Goal: Task Accomplishment & Management: Use online tool/utility

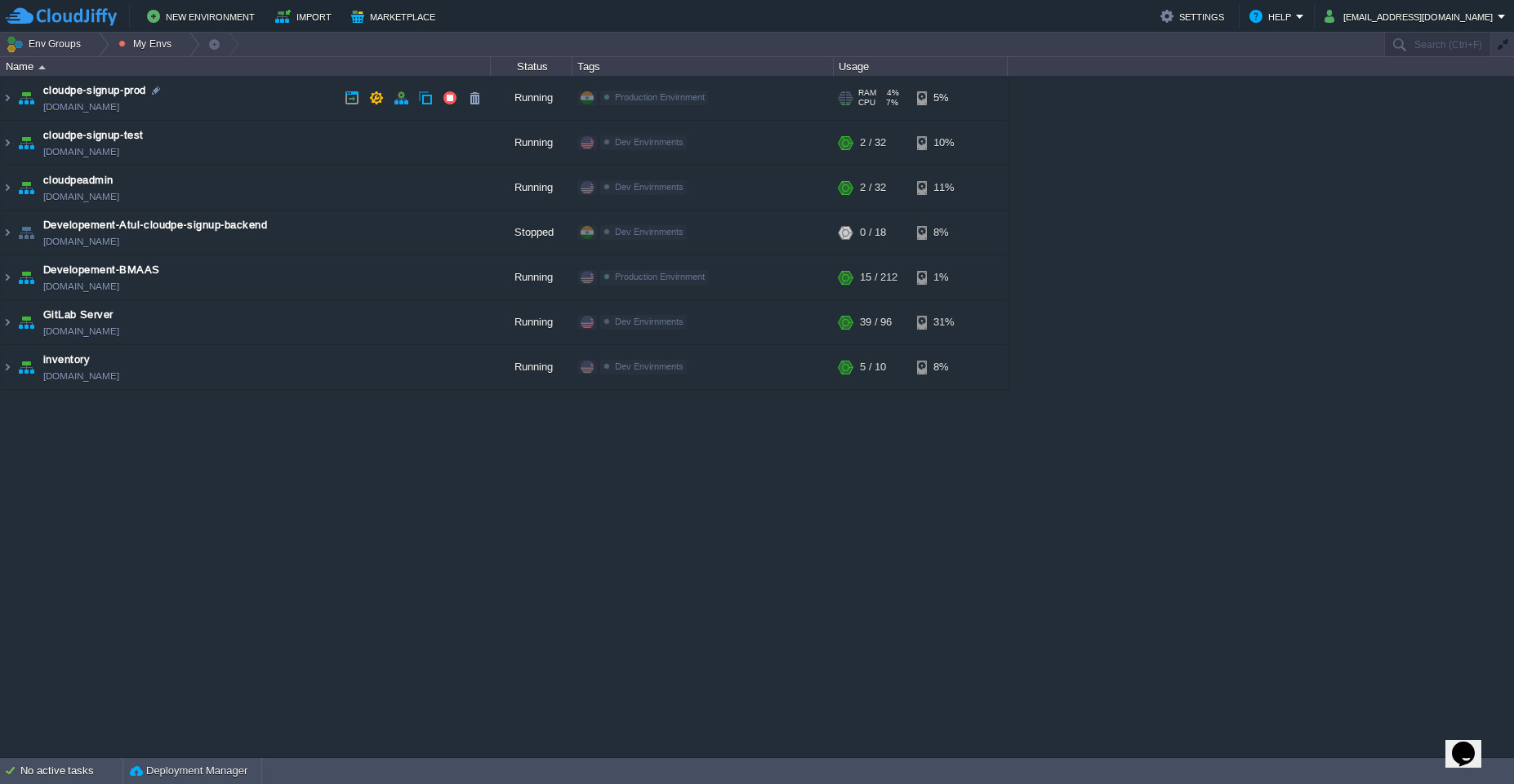
click at [57, 114] on link "[DOMAIN_NAME]" at bounding box center [81, 107] width 76 height 16
click at [145, 45] on button "My Envs" at bounding box center [147, 44] width 58 height 23
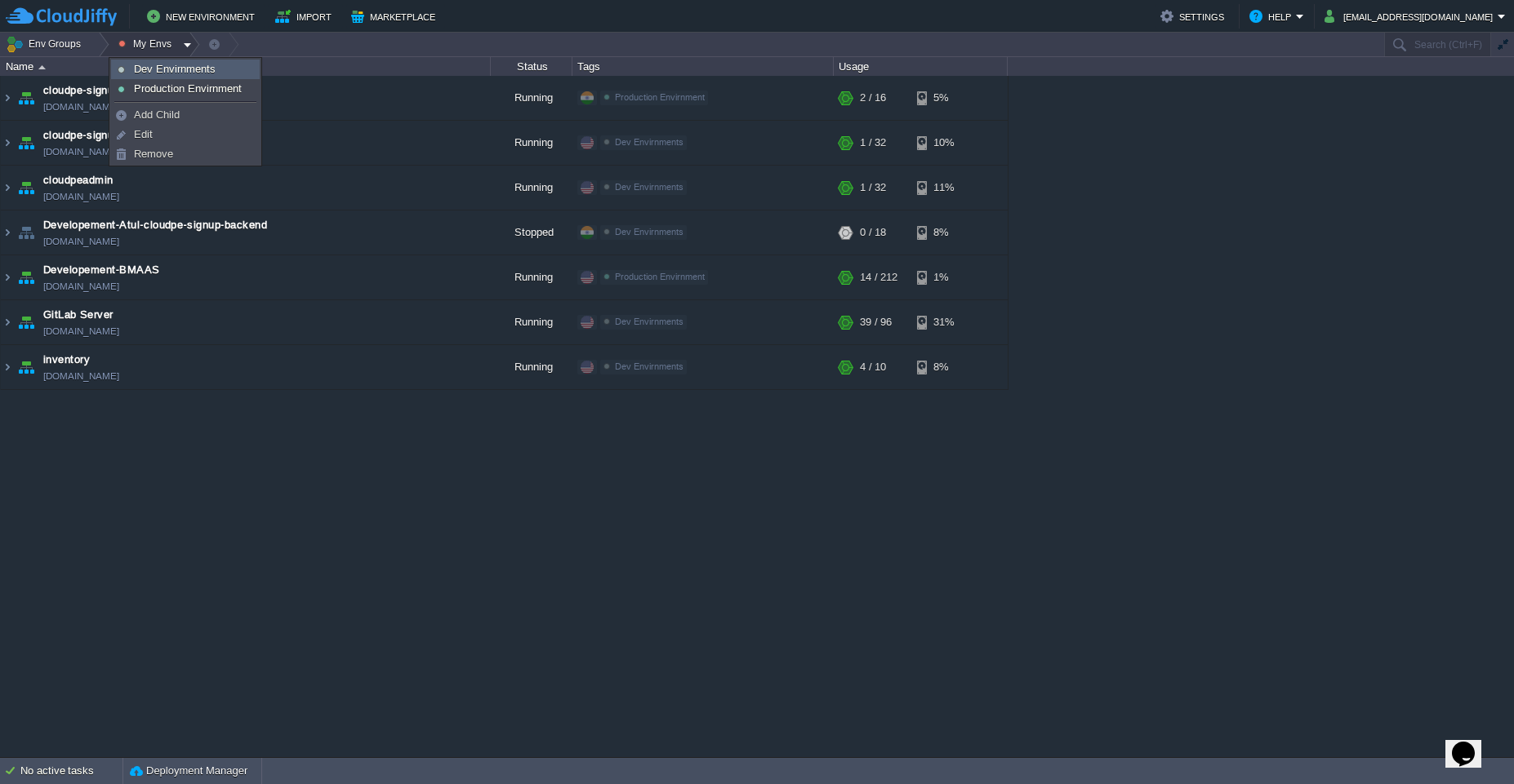
click at [145, 77] on link "Dev Envirnments" at bounding box center [185, 69] width 147 height 18
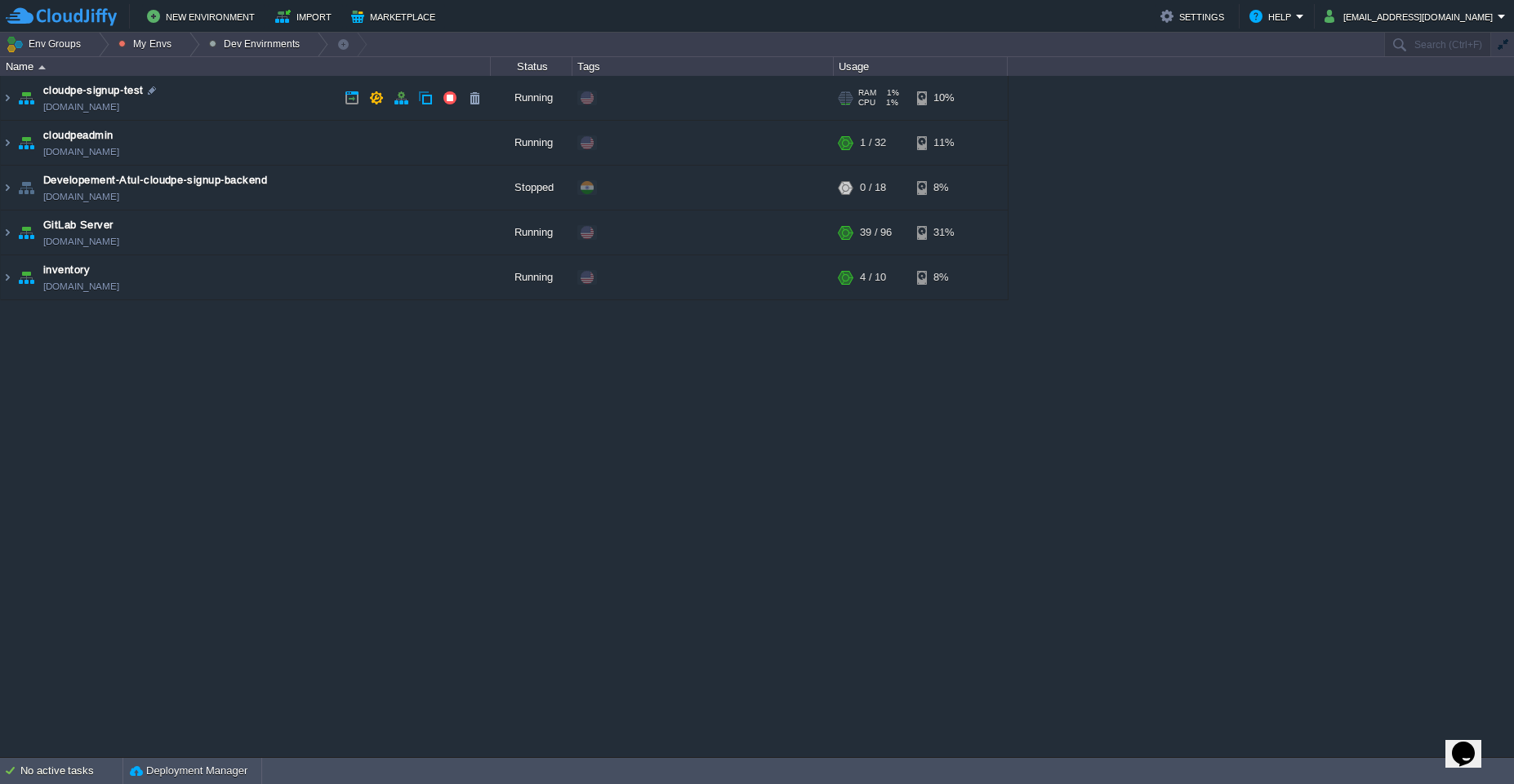
click at [119, 111] on link "[DOMAIN_NAME]" at bounding box center [81, 107] width 76 height 16
click at [119, 113] on link "[DOMAIN_NAME]" at bounding box center [81, 107] width 76 height 16
click at [243, 115] on td "cloudpe-signup-test [DOMAIN_NAME]" at bounding box center [245, 98] width 490 height 45
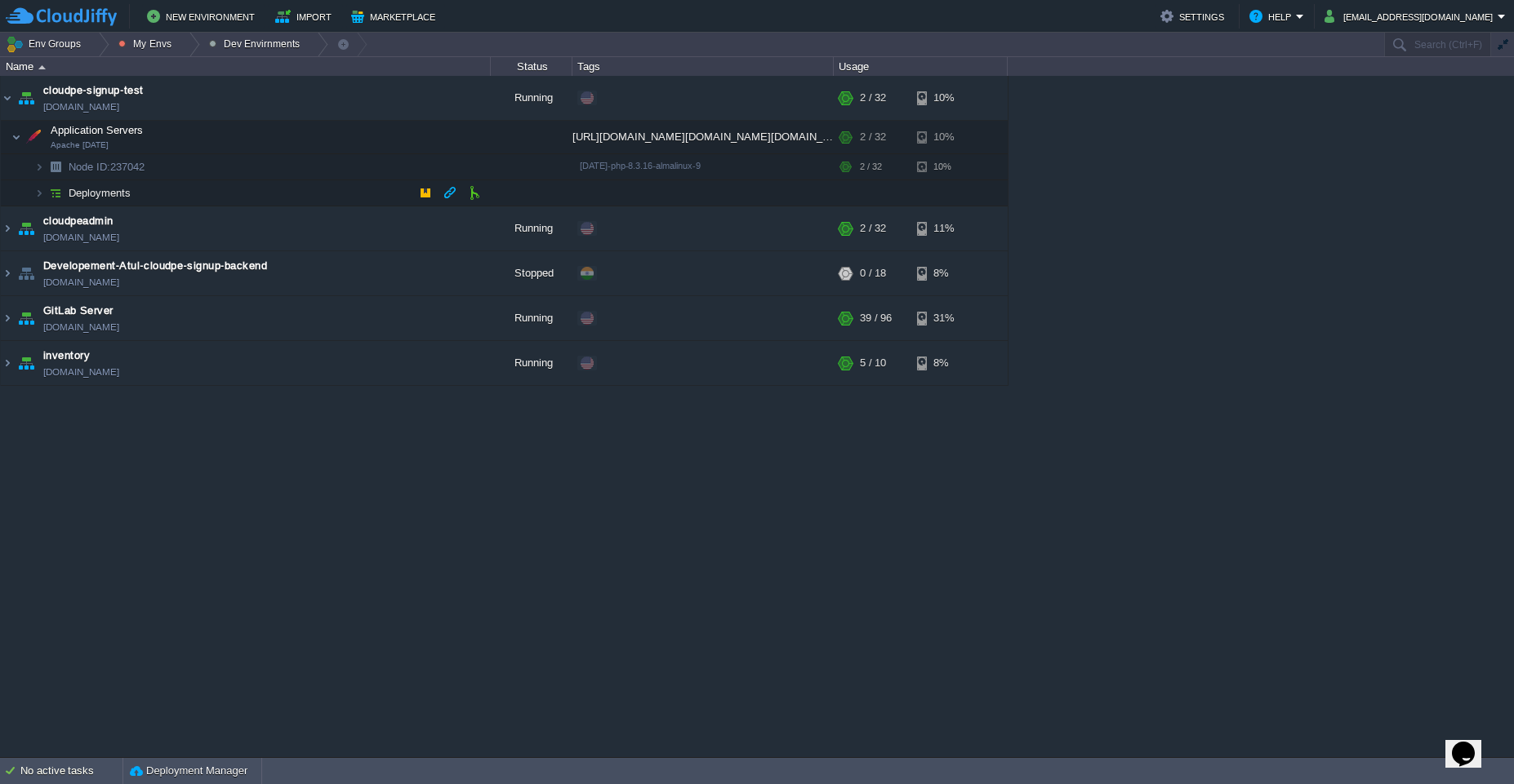
click at [247, 188] on td "Deployments" at bounding box center [245, 193] width 490 height 26
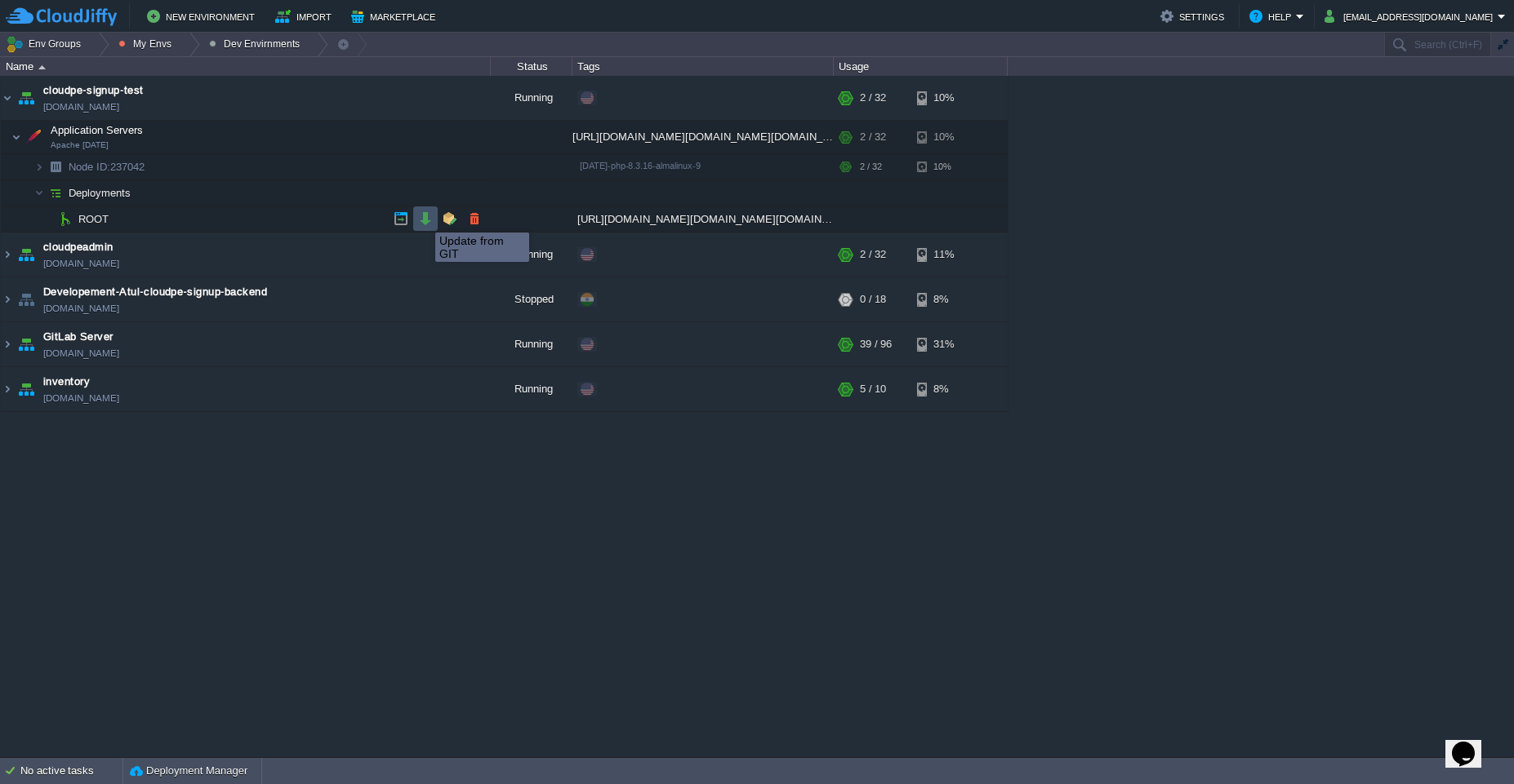
click at [423, 217] on button "button" at bounding box center [425, 218] width 14 height 14
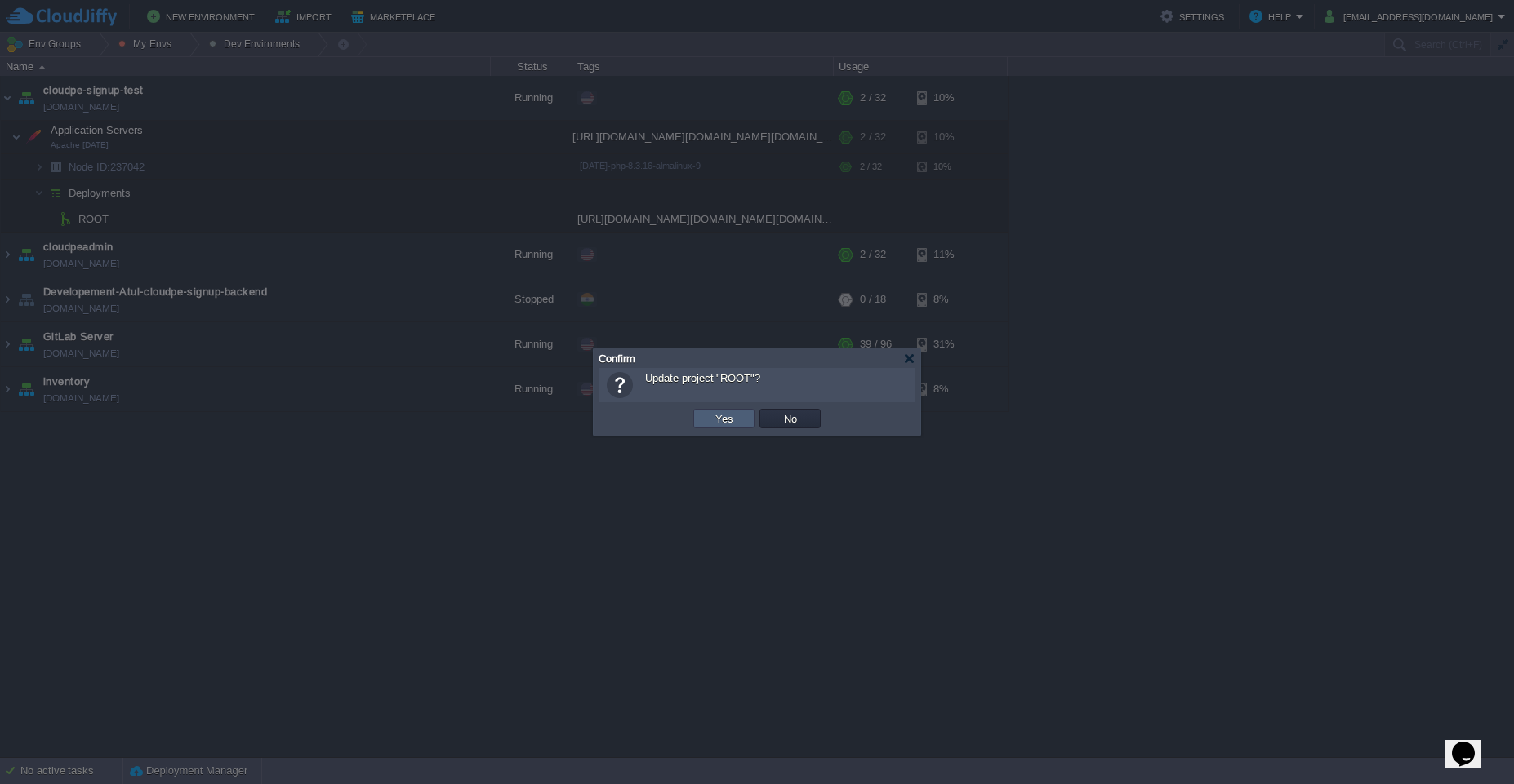
click at [716, 418] on button "Yes" at bounding box center [723, 419] width 28 height 14
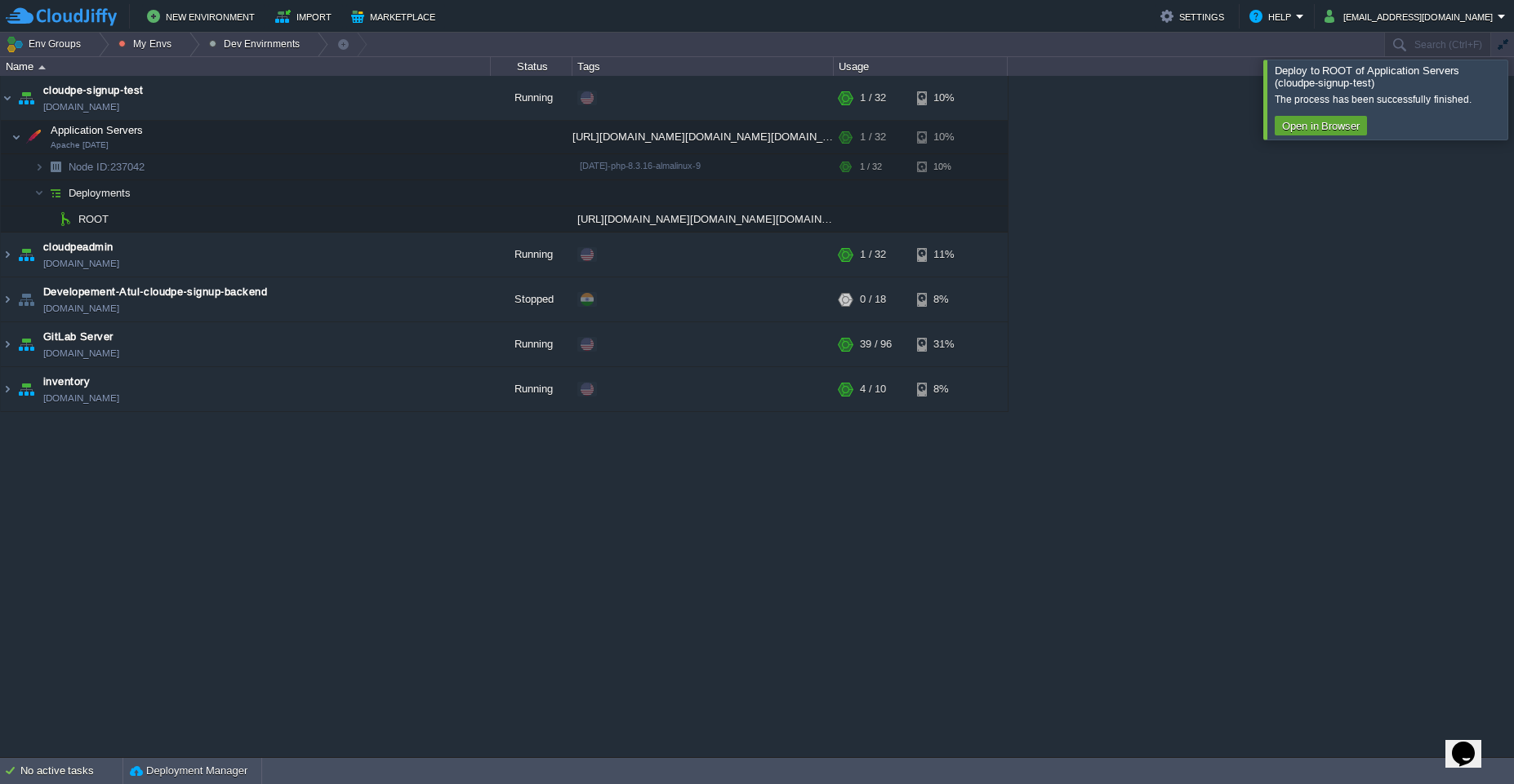
click at [1513, 98] on div at bounding box center [1533, 99] width 0 height 79
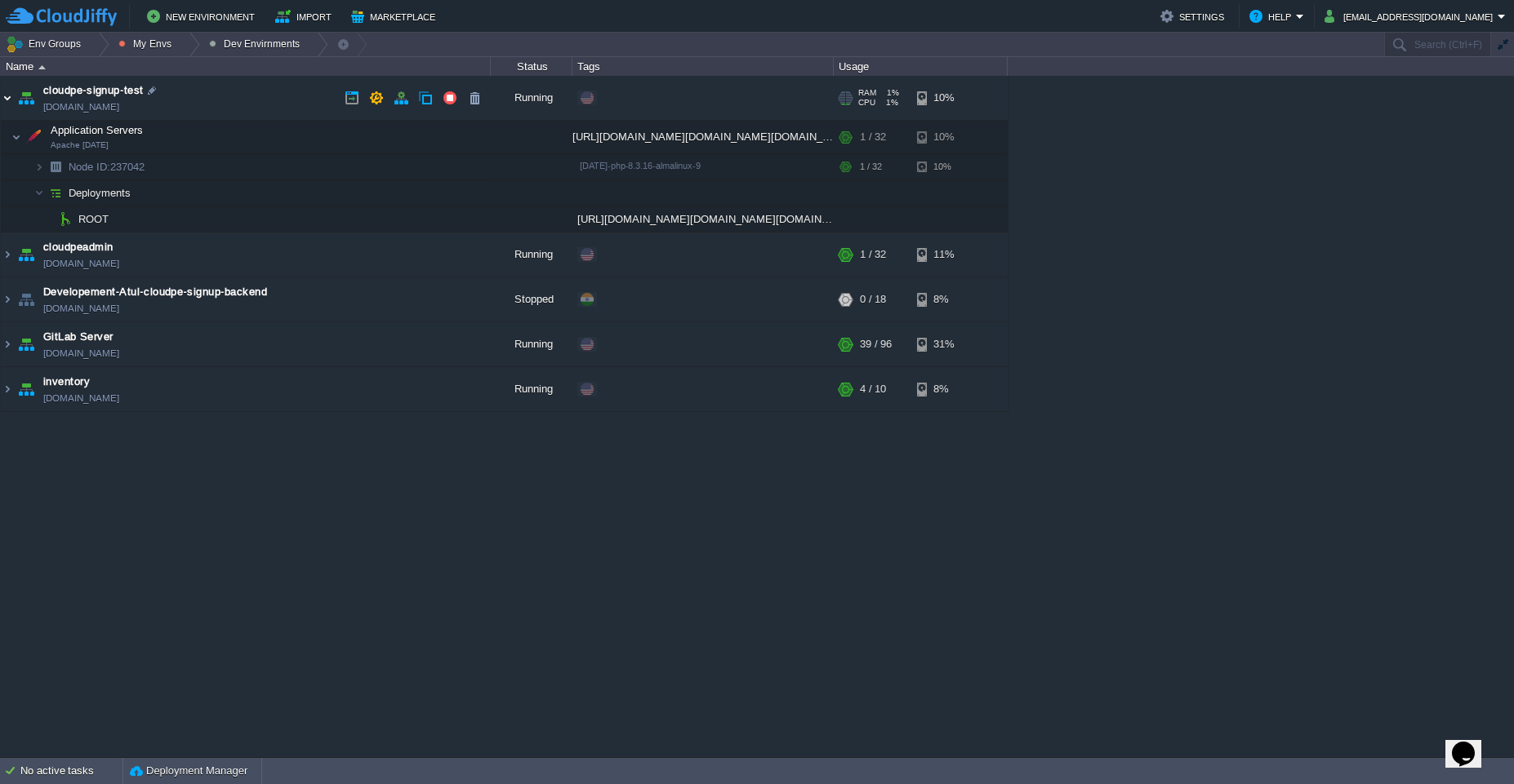
click at [4, 99] on img at bounding box center [7, 98] width 13 height 44
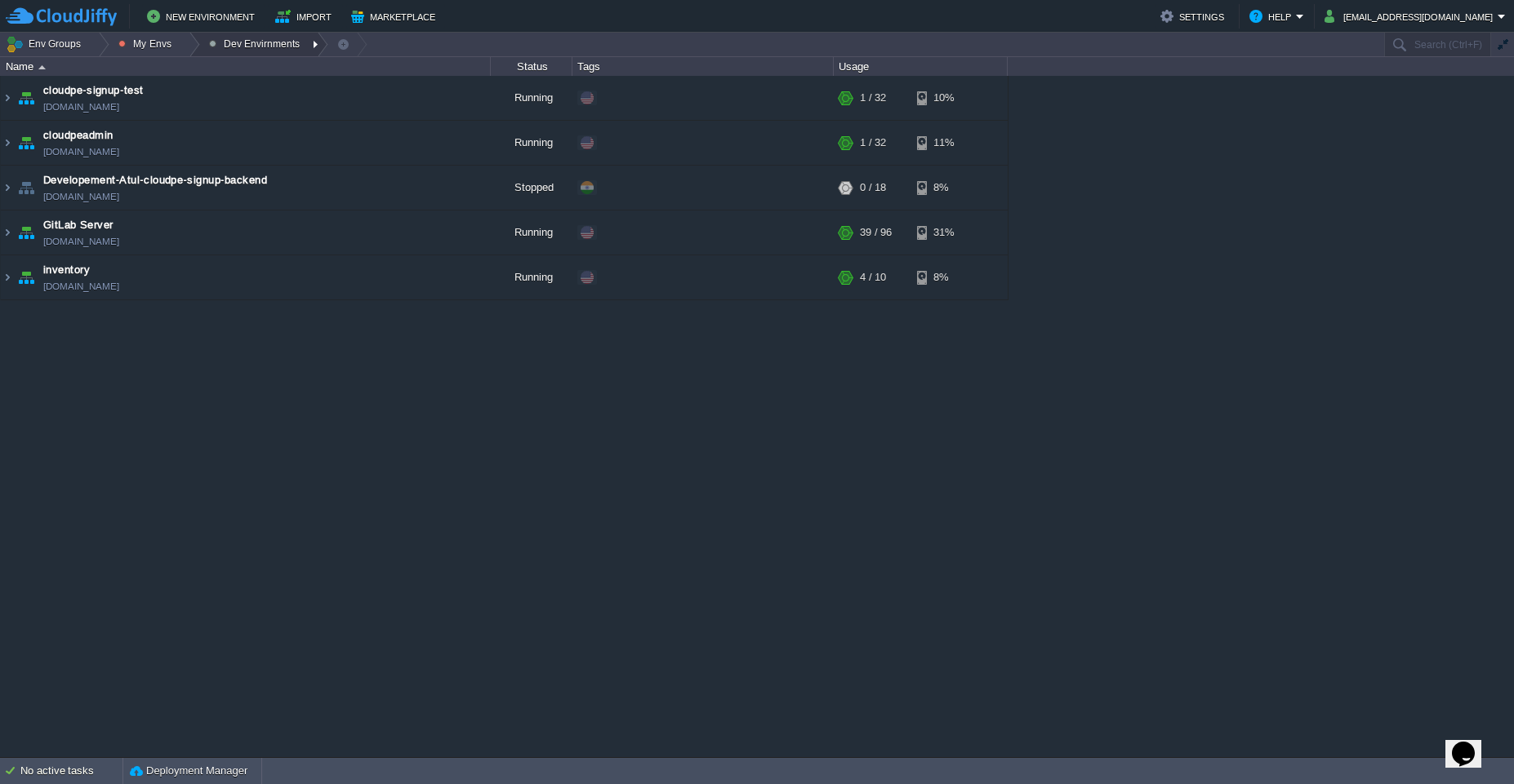
click at [260, 47] on button "Dev Envirnments" at bounding box center [257, 44] width 97 height 23
click at [226, 40] on button "Dev Envirnments" at bounding box center [257, 44] width 97 height 23
click at [187, 52] on div at bounding box center [189, 44] width 22 height 23
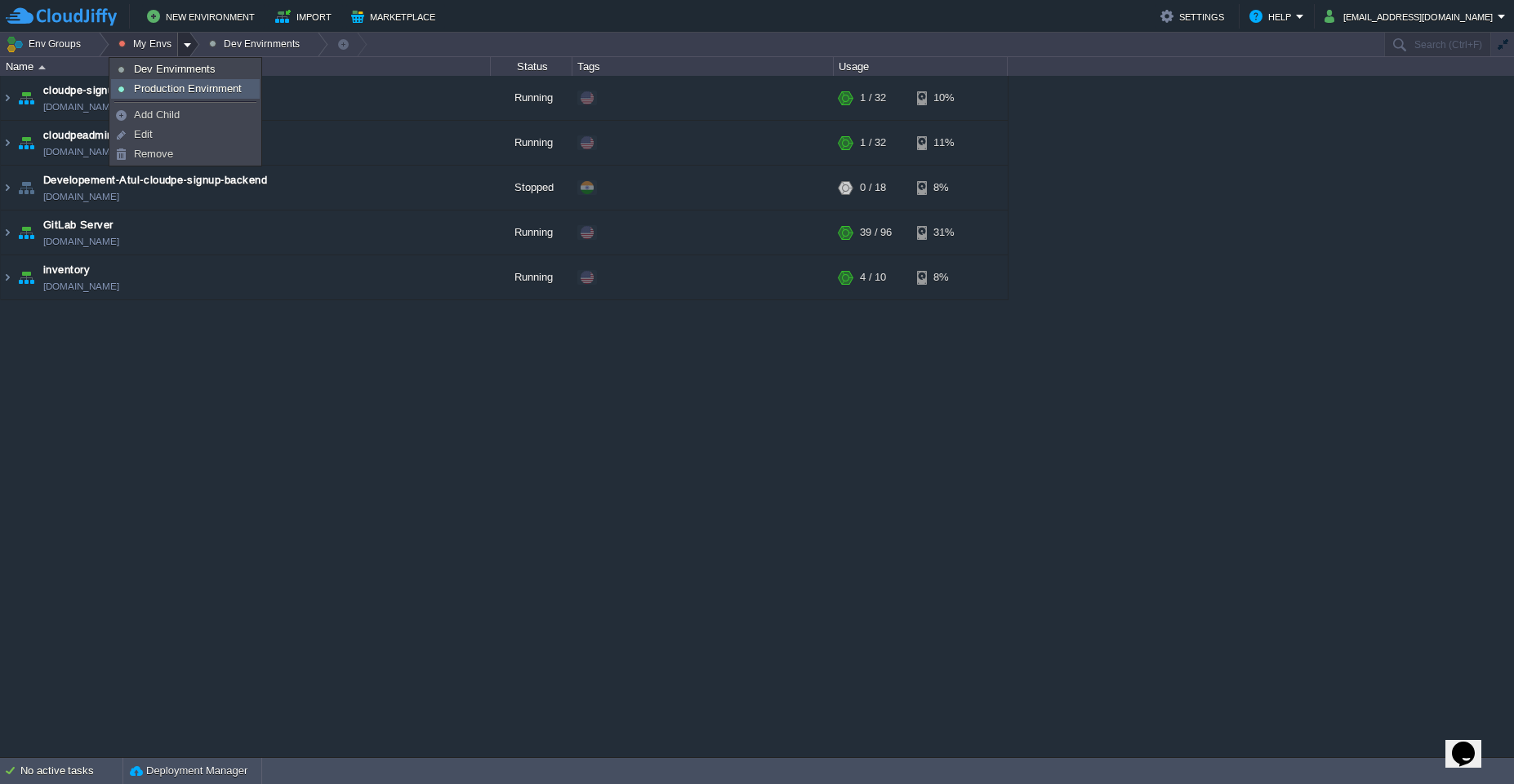
click at [194, 95] on link "Production Envirnment" at bounding box center [185, 89] width 147 height 18
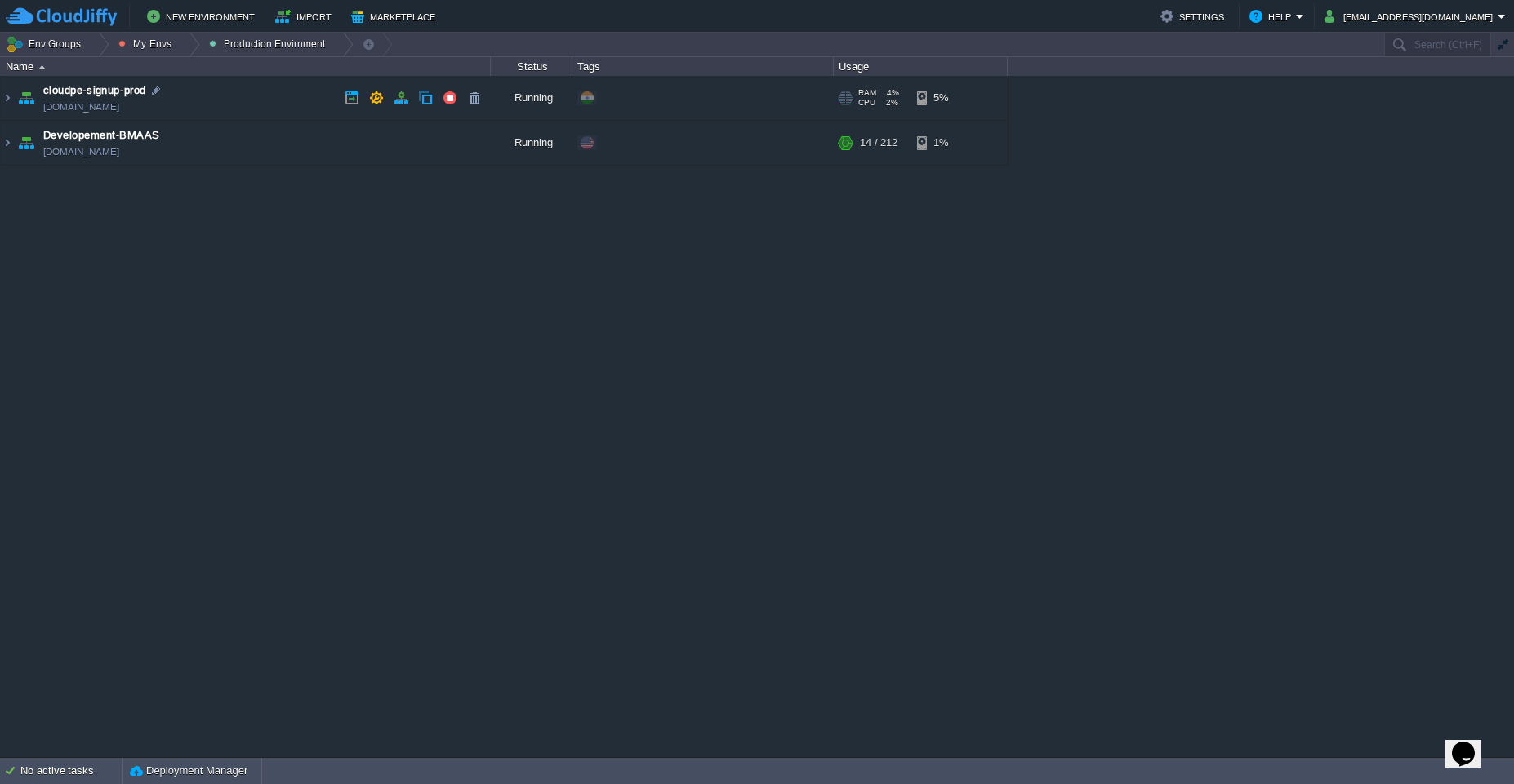
click at [235, 95] on td "cloudpe-signup-prod [DOMAIN_NAME]" at bounding box center [245, 98] width 490 height 45
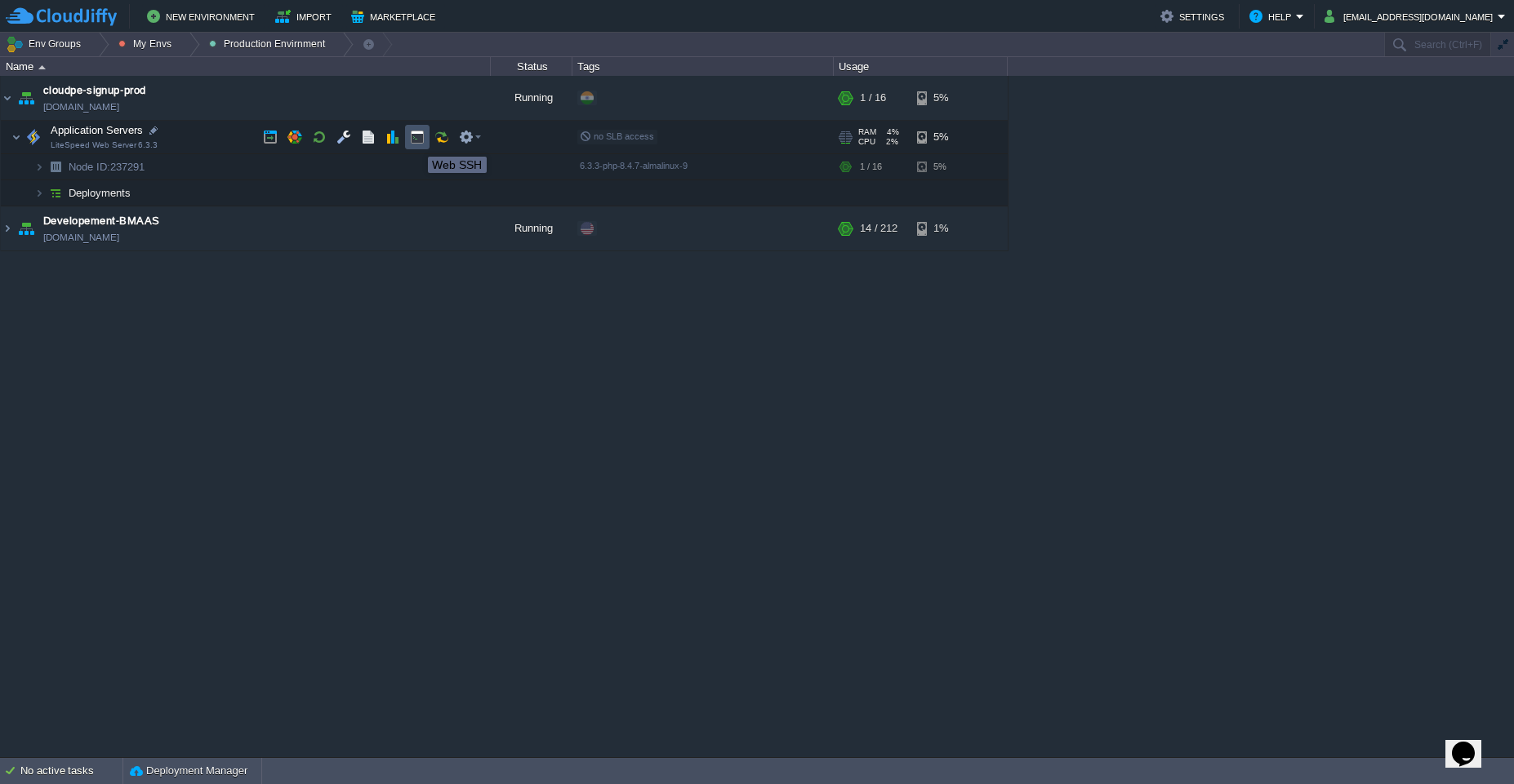
click at [415, 142] on button "button" at bounding box center [417, 137] width 14 height 14
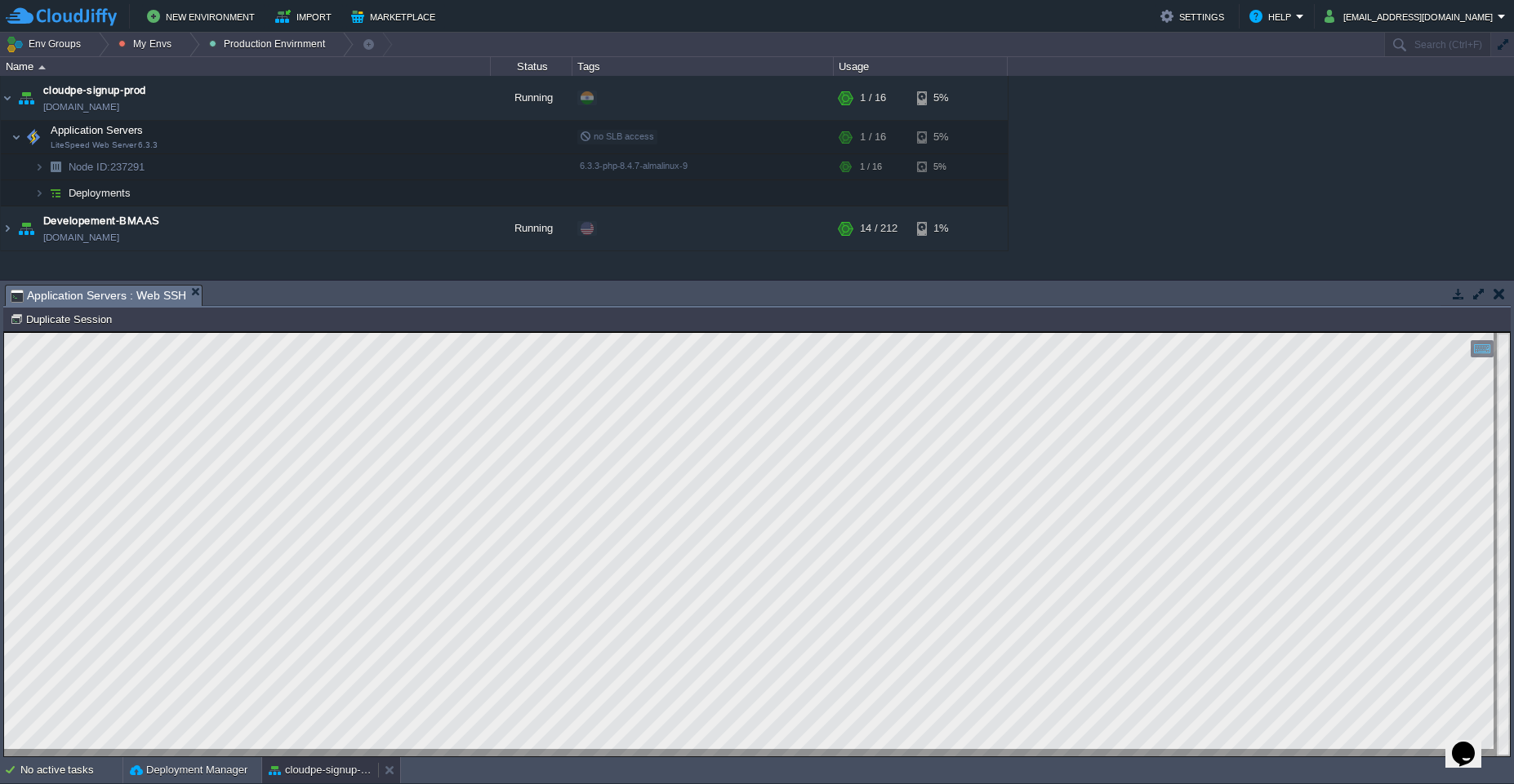
click at [293, 779] on div "cloudpe-signup-prod" at bounding box center [320, 770] width 115 height 26
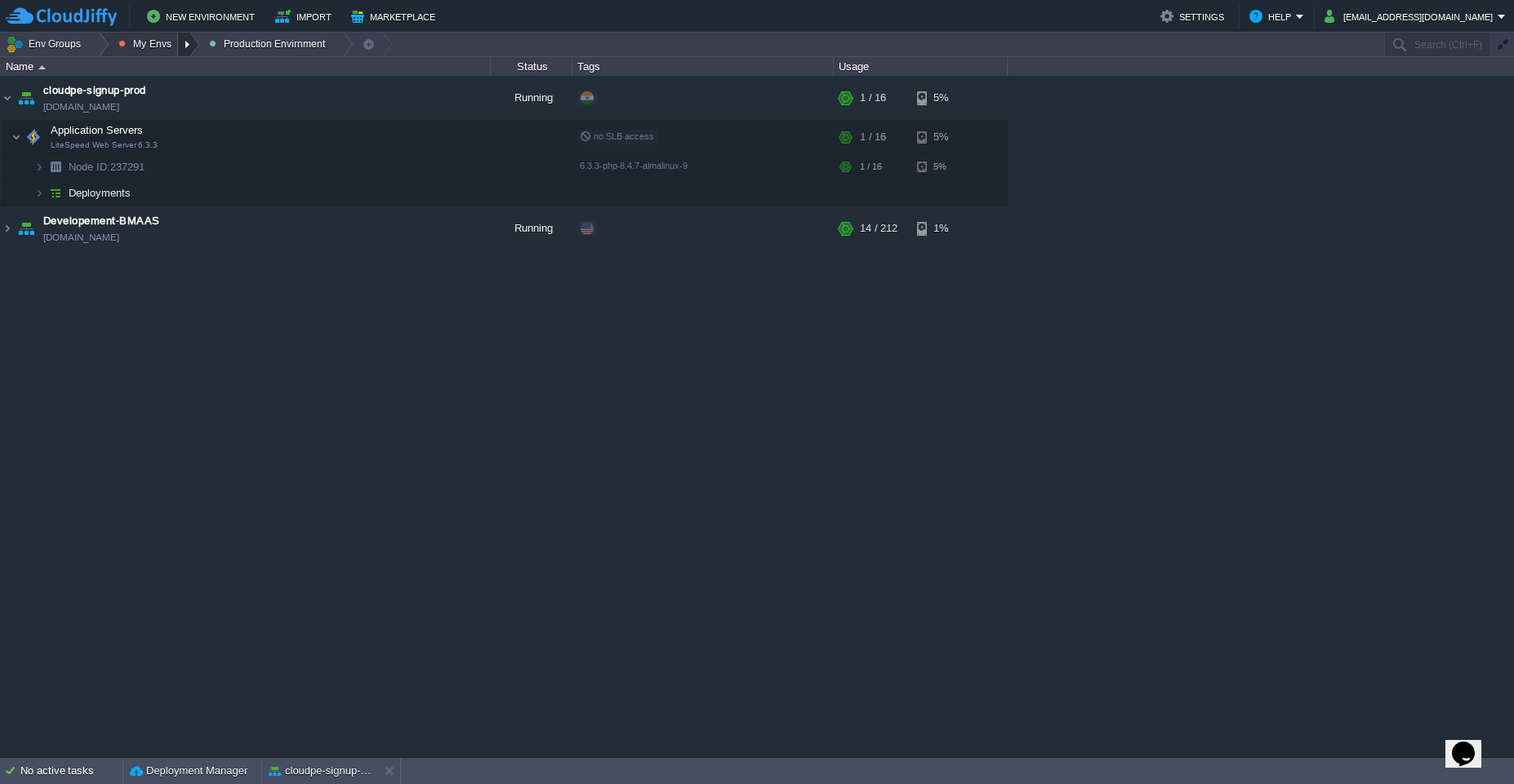
click at [184, 47] on div at bounding box center [189, 44] width 22 height 23
click at [161, 70] on span "Dev Envirnments" at bounding box center [175, 69] width 81 height 13
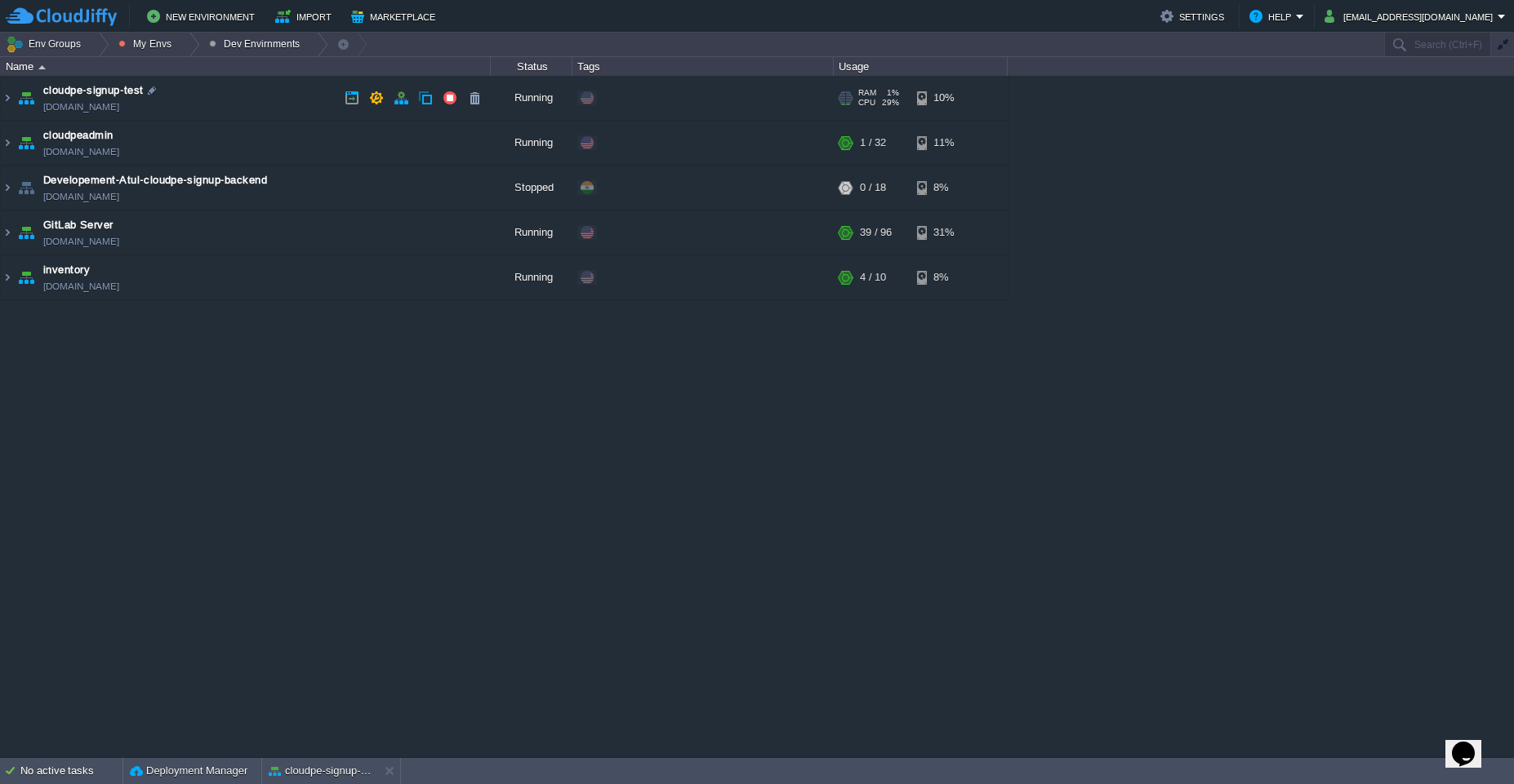
click at [254, 99] on td "cloudpe-signup-test [DOMAIN_NAME]" at bounding box center [245, 98] width 490 height 45
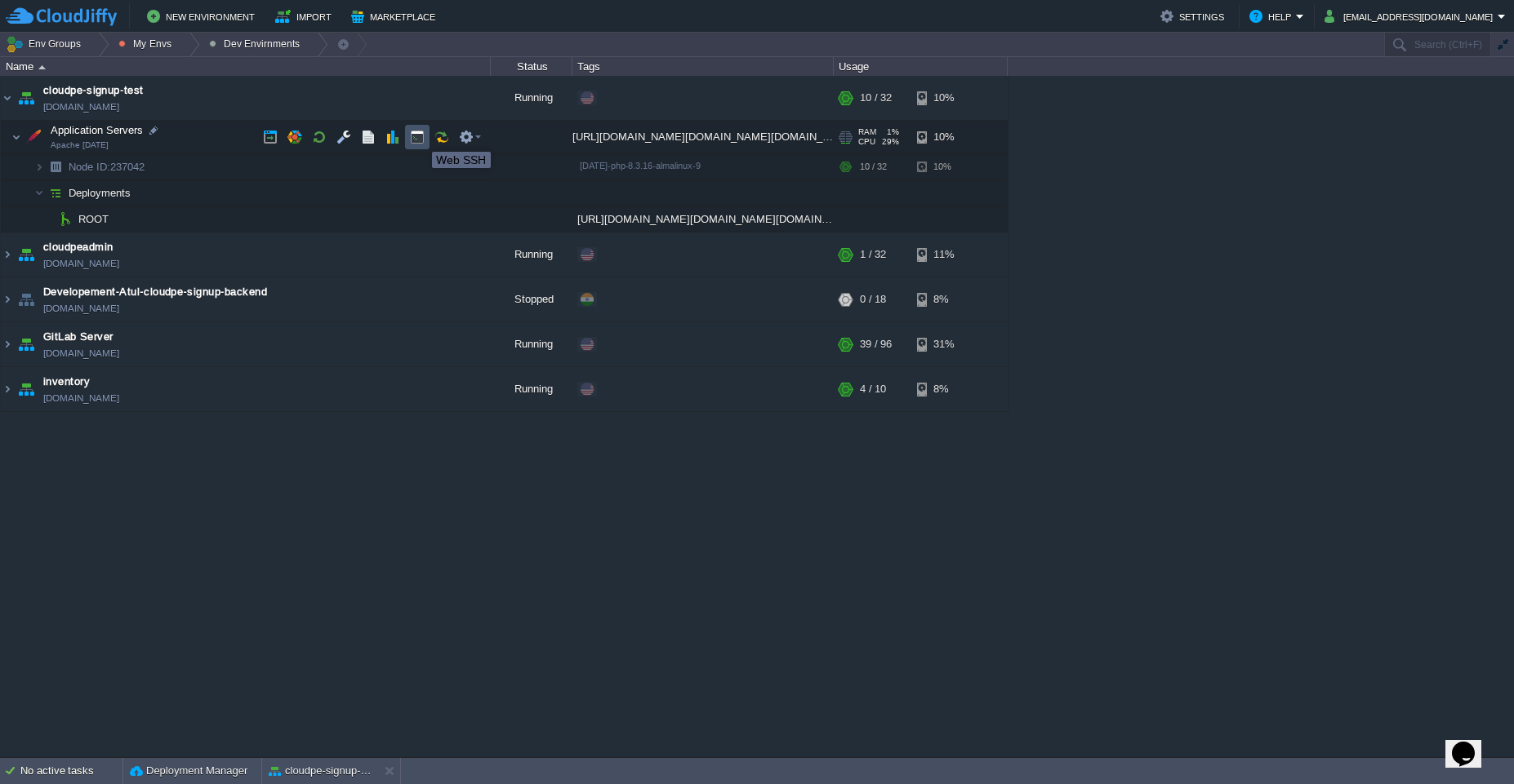
click at [420, 137] on button "button" at bounding box center [417, 137] width 14 height 14
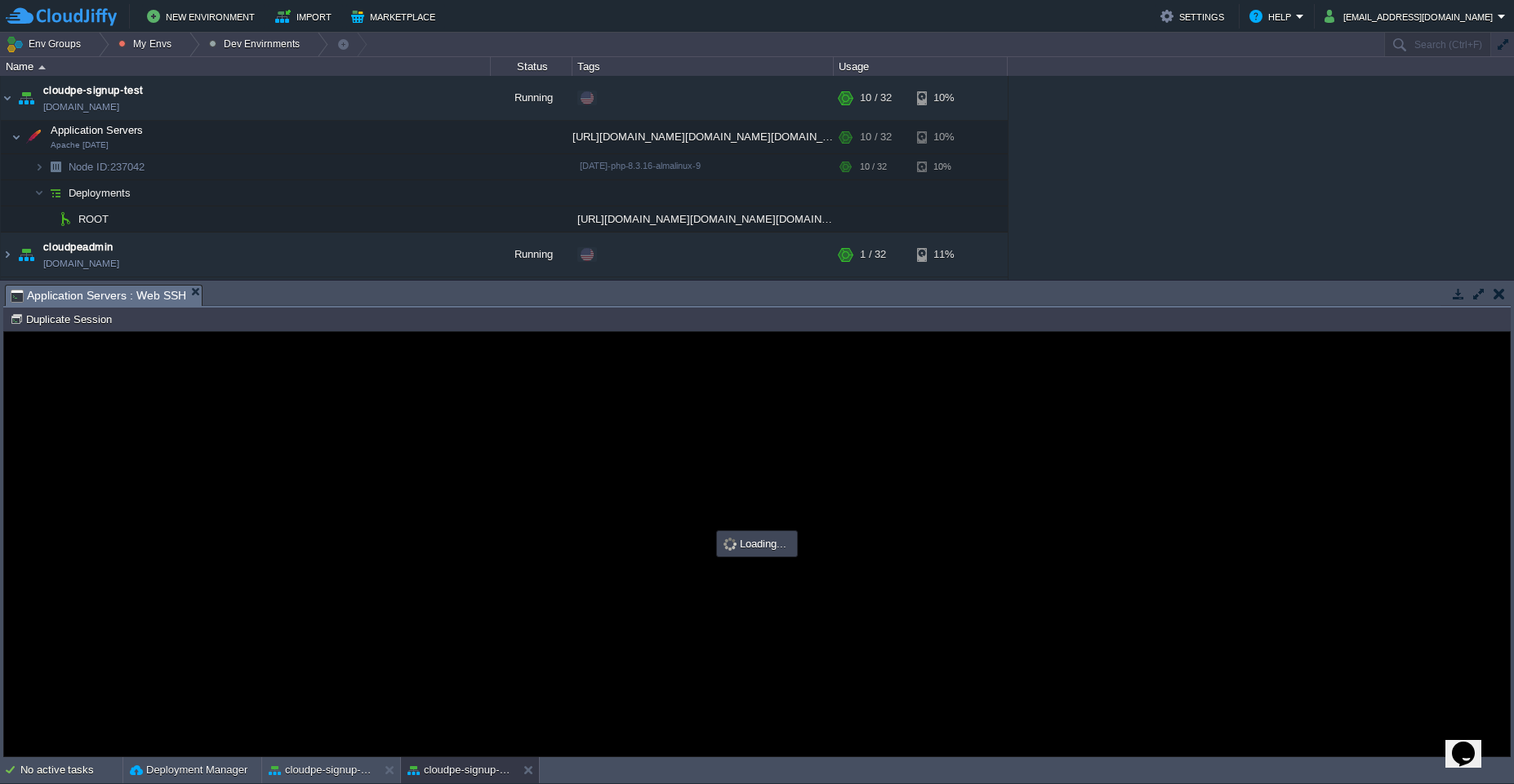
type input "#000000"
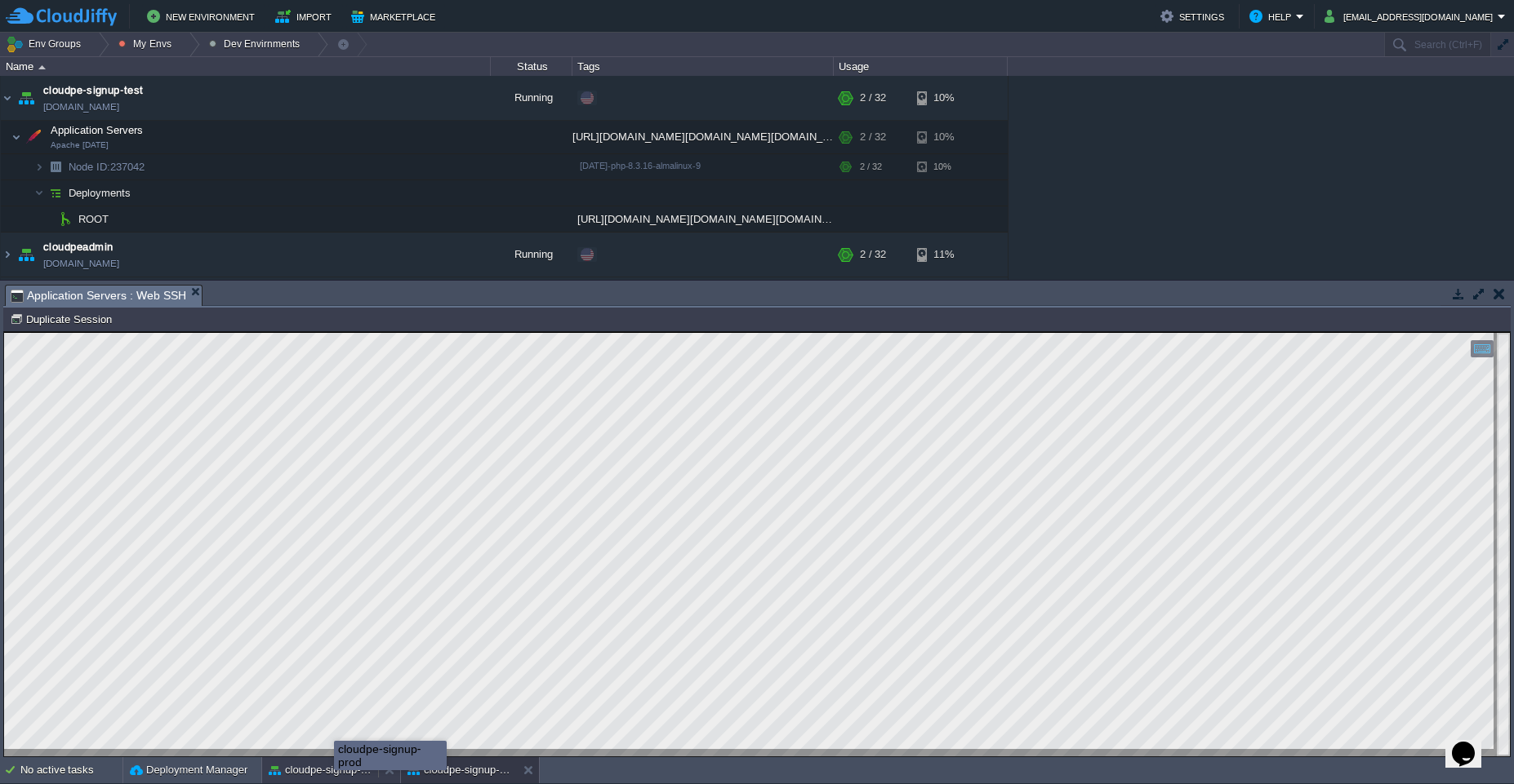
click at [334, 775] on button "cloudpe-signup-prod" at bounding box center [320, 771] width 103 height 16
click at [436, 771] on button "cloudpe-signup-test" at bounding box center [458, 771] width 103 height 16
click at [301, 771] on button "cloudpe-signup-prod" at bounding box center [320, 771] width 103 height 16
click at [428, 775] on button "cloudpe-signup-test" at bounding box center [458, 771] width 103 height 16
click at [292, 773] on button "cloudpe-signup-prod" at bounding box center [320, 771] width 103 height 16
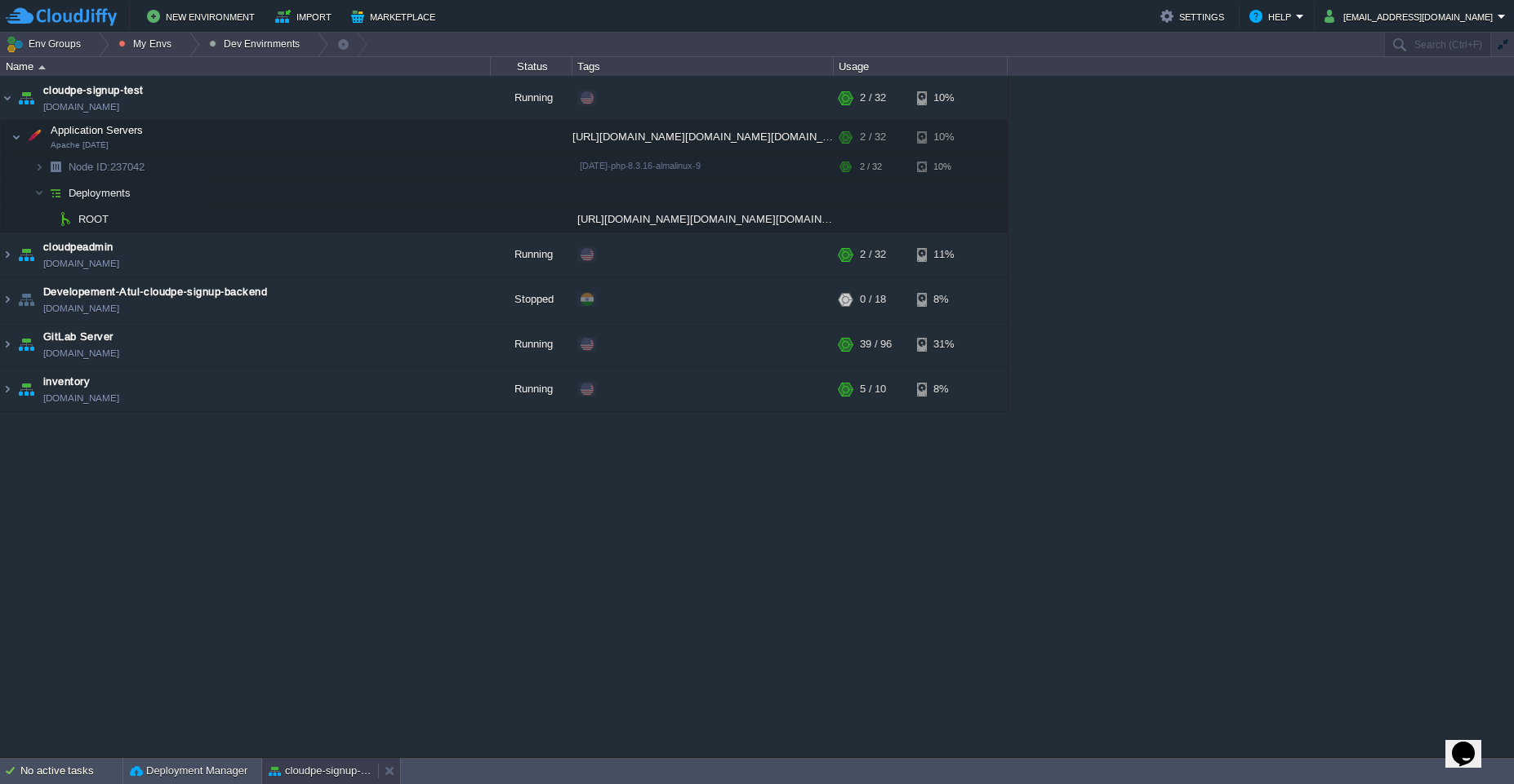
click at [320, 778] on button "cloudpe-signup-test" at bounding box center [320, 771] width 103 height 16
click at [284, 89] on td "cloudpe-signup-test [DOMAIN_NAME]" at bounding box center [245, 98] width 490 height 45
